Goal: Information Seeking & Learning: Obtain resource

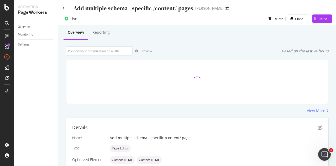
scroll to position [125, 0]
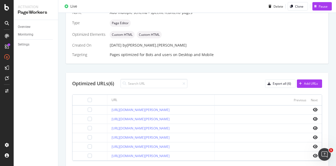
drag, startPoint x: 99, startPoint y: 106, endPoint x: 195, endPoint y: 107, distance: 96.3
click at [195, 107] on td "[URL][DOMAIN_NAME][PERSON_NAME]" at bounding box center [160, 109] width 107 height 9
drag, startPoint x: 200, startPoint y: 109, endPoint x: 101, endPoint y: 112, distance: 99.7
click at [107, 112] on td "[URL][DOMAIN_NAME][PERSON_NAME]" at bounding box center [160, 109] width 107 height 9
copy link "[URL][DOMAIN_NAME][PERSON_NAME]"
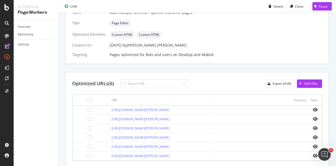
drag, startPoint x: 99, startPoint y: 114, endPoint x: 185, endPoint y: 116, distance: 86.1
click at [185, 116] on td "[URL][DOMAIN_NAME][PERSON_NAME]" at bounding box center [160, 118] width 107 height 9
copy link "[URL][DOMAIN_NAME][PERSON_NAME]"
drag, startPoint x: 184, startPoint y: 128, endPoint x: 98, endPoint y: 126, distance: 85.6
click at [107, 126] on td "[URL][DOMAIN_NAME][PERSON_NAME]" at bounding box center [160, 128] width 107 height 9
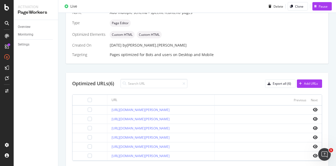
copy link "[URL][DOMAIN_NAME][PERSON_NAME]"
drag, startPoint x: 195, startPoint y: 137, endPoint x: 98, endPoint y: 138, distance: 96.8
click at [107, 138] on td "[URL][DOMAIN_NAME][PERSON_NAME]" at bounding box center [160, 137] width 107 height 9
copy link "[URL][DOMAIN_NAME][PERSON_NAME]"
drag, startPoint x: 186, startPoint y: 147, endPoint x: 100, endPoint y: 146, distance: 85.6
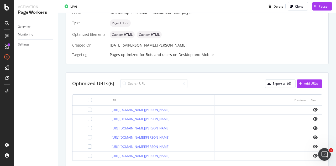
click at [112, 146] on div "[URL][DOMAIN_NAME][PERSON_NAME]" at bounding box center [161, 146] width 98 height 5
copy link "[URL][DOMAIN_NAME][PERSON_NAME]"
drag, startPoint x: 182, startPoint y: 156, endPoint x: 99, endPoint y: 155, distance: 83.7
click at [107, 155] on td "[URL][DOMAIN_NAME][PERSON_NAME]" at bounding box center [160, 155] width 107 height 9
copy link "[URL][DOMAIN_NAME][PERSON_NAME]"
